Goal: Check status: Check status

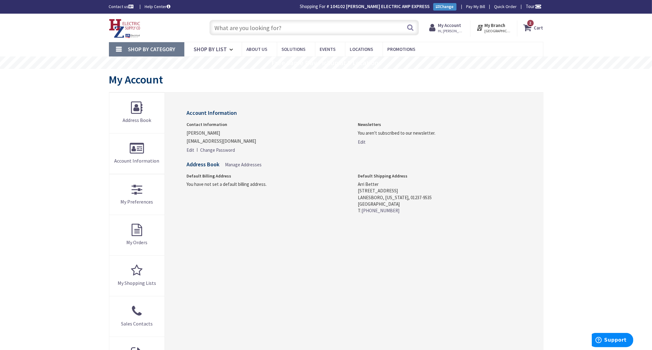
click at [454, 26] on strong "My Account" at bounding box center [449, 25] width 23 height 6
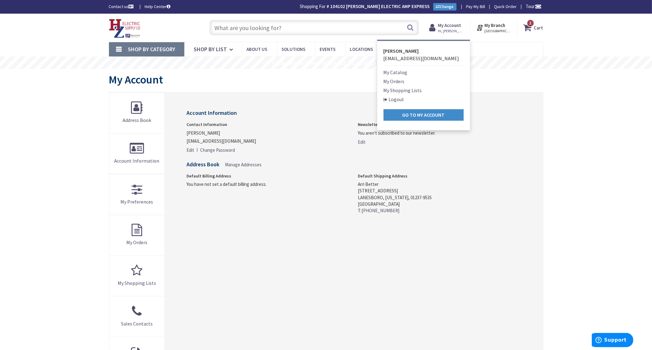
click at [390, 83] on link "My Orders" at bounding box center [393, 81] width 21 height 7
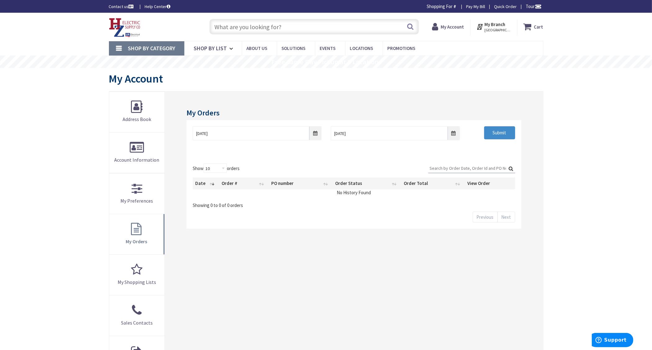
click at [451, 168] on input "Search:" at bounding box center [471, 167] width 87 height 9
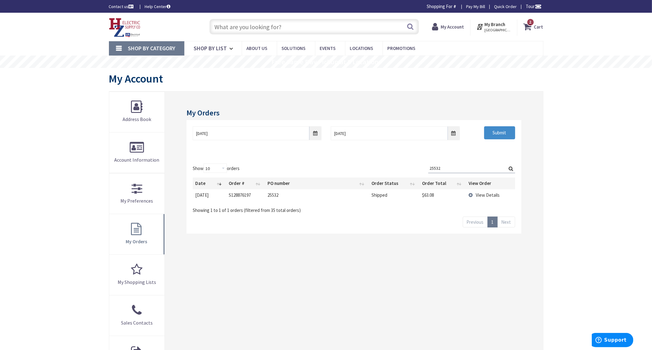
type input "25532"
click at [470, 194] on td "View Details" at bounding box center [490, 194] width 49 height 11
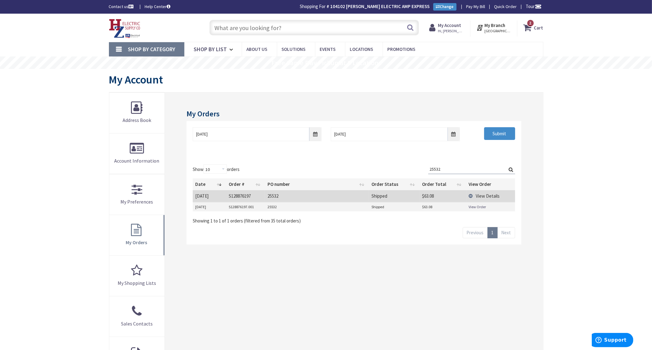
click at [479, 208] on link "View Order" at bounding box center [477, 206] width 17 height 5
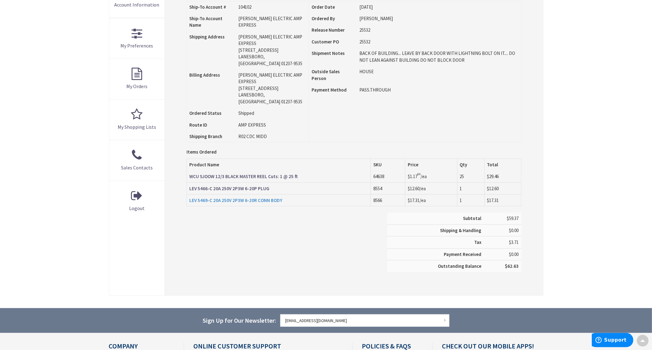
scroll to position [156, 0]
click at [233, 198] on strong "LEV 5469-C 20A 250V 2P3W 6-20R CONN BODY" at bounding box center [235, 201] width 93 height 6
